Goal: Transaction & Acquisition: Book appointment/travel/reservation

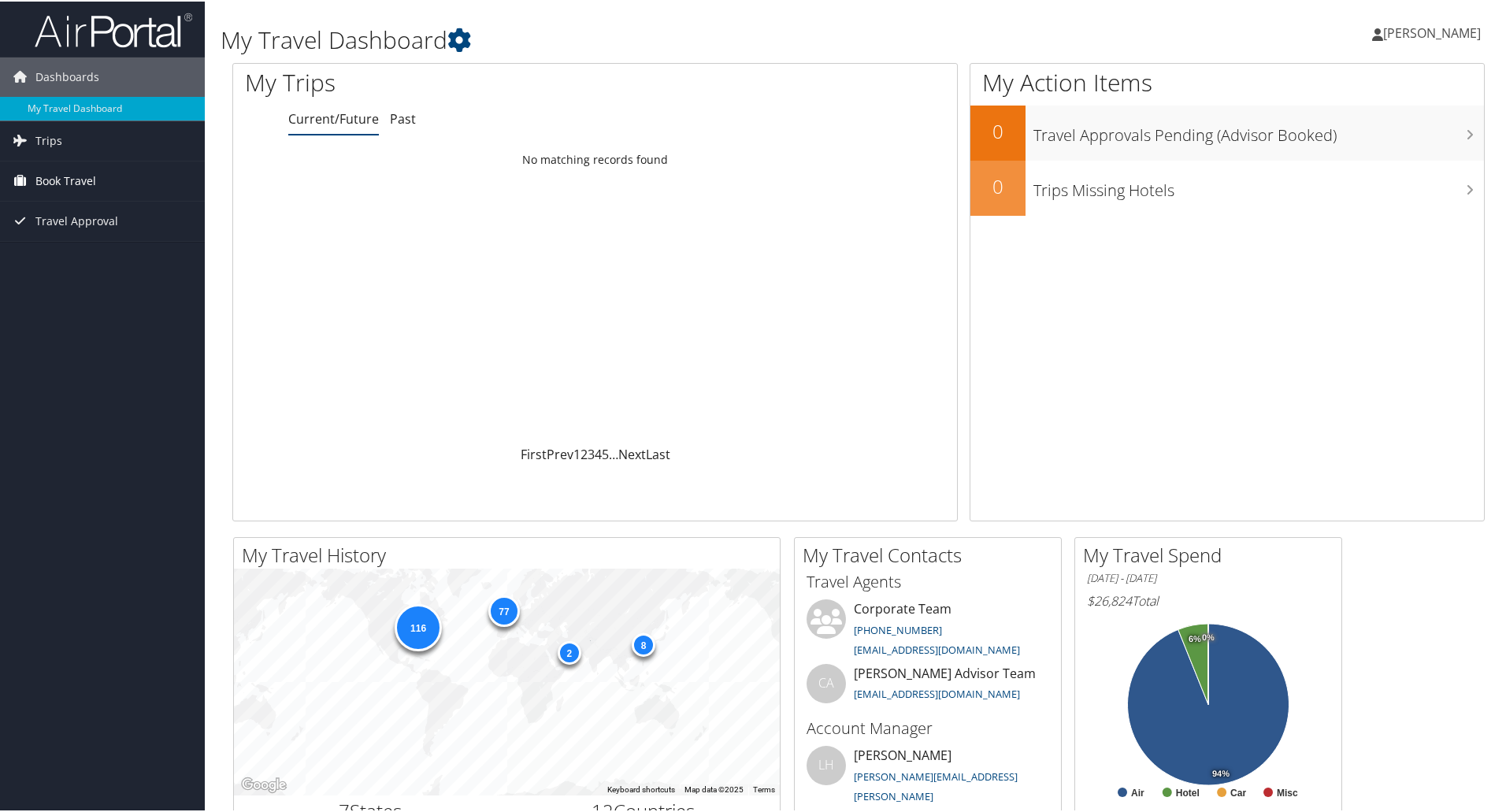
click at [95, 179] on span "Book Travel" at bounding box center [65, 180] width 61 height 39
click at [99, 254] on link "Book/Manage Online Trips" at bounding box center [103, 258] width 205 height 23
